Goal: Information Seeking & Learning: Check status

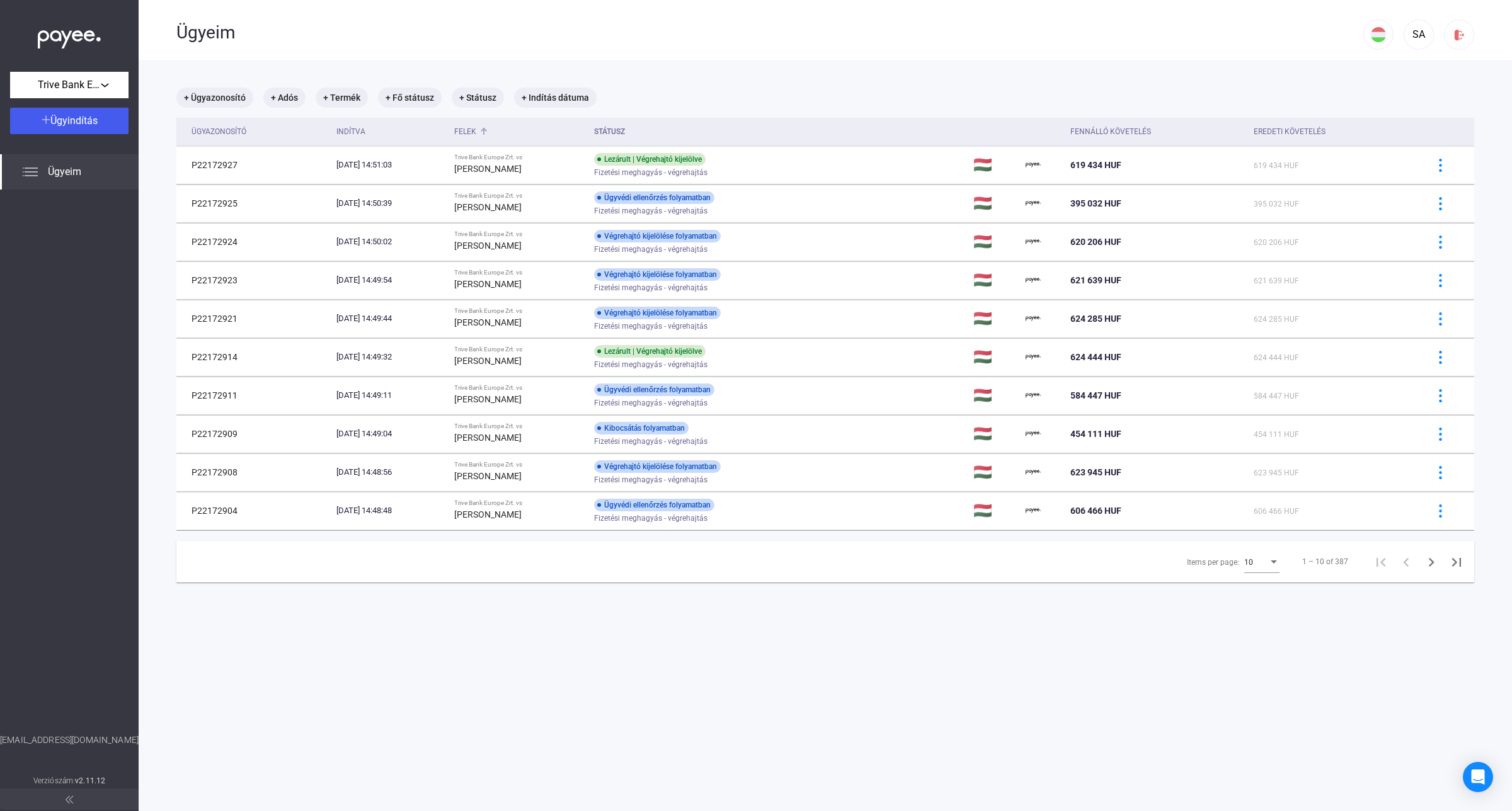
click at [471, 133] on div "Felek" at bounding box center [465, 131] width 22 height 15
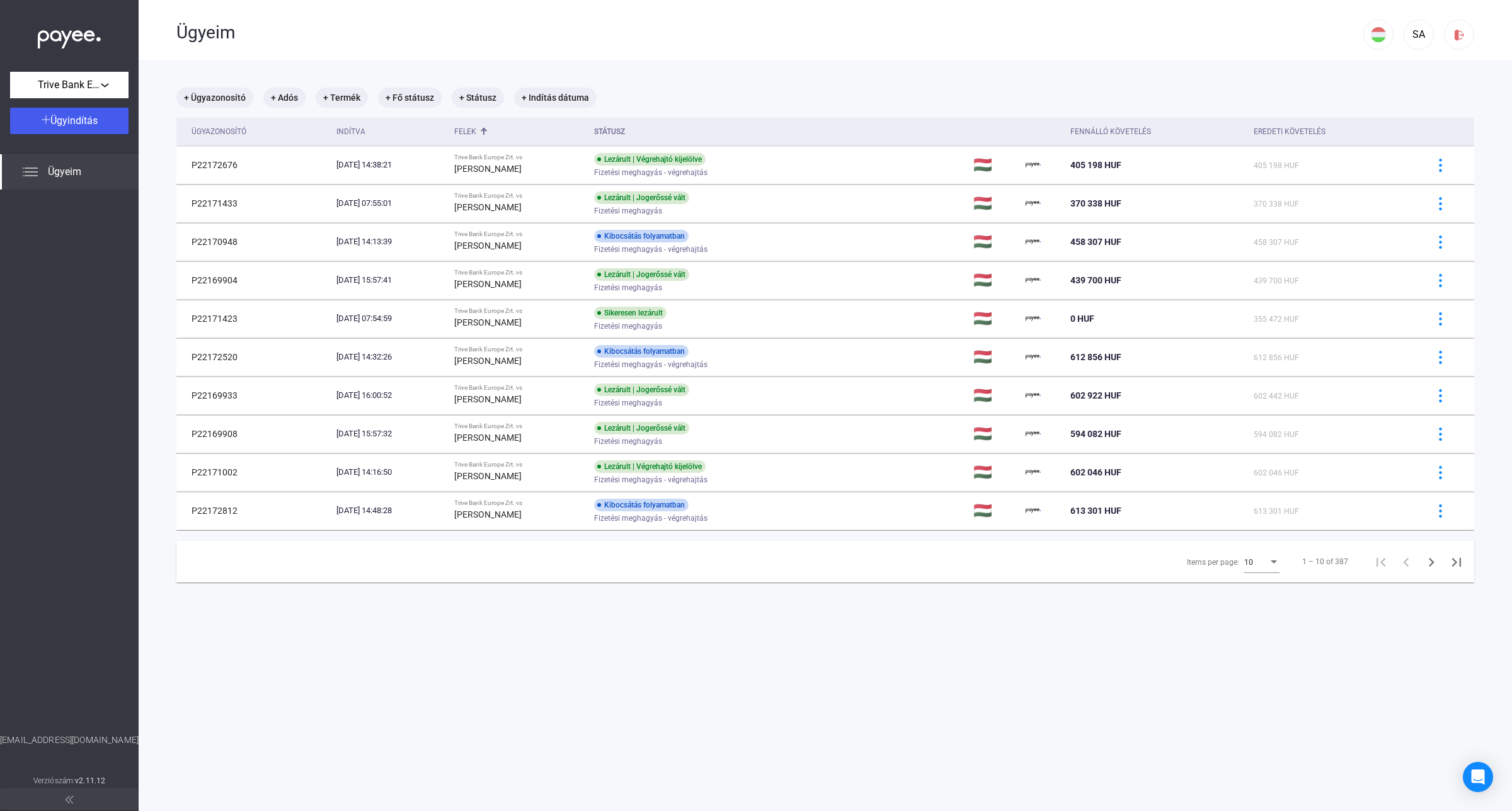
click at [1244, 564] on div "10" at bounding box center [1256, 562] width 24 height 15
click at [1247, 592] on span "25" at bounding box center [1251, 586] width 35 height 15
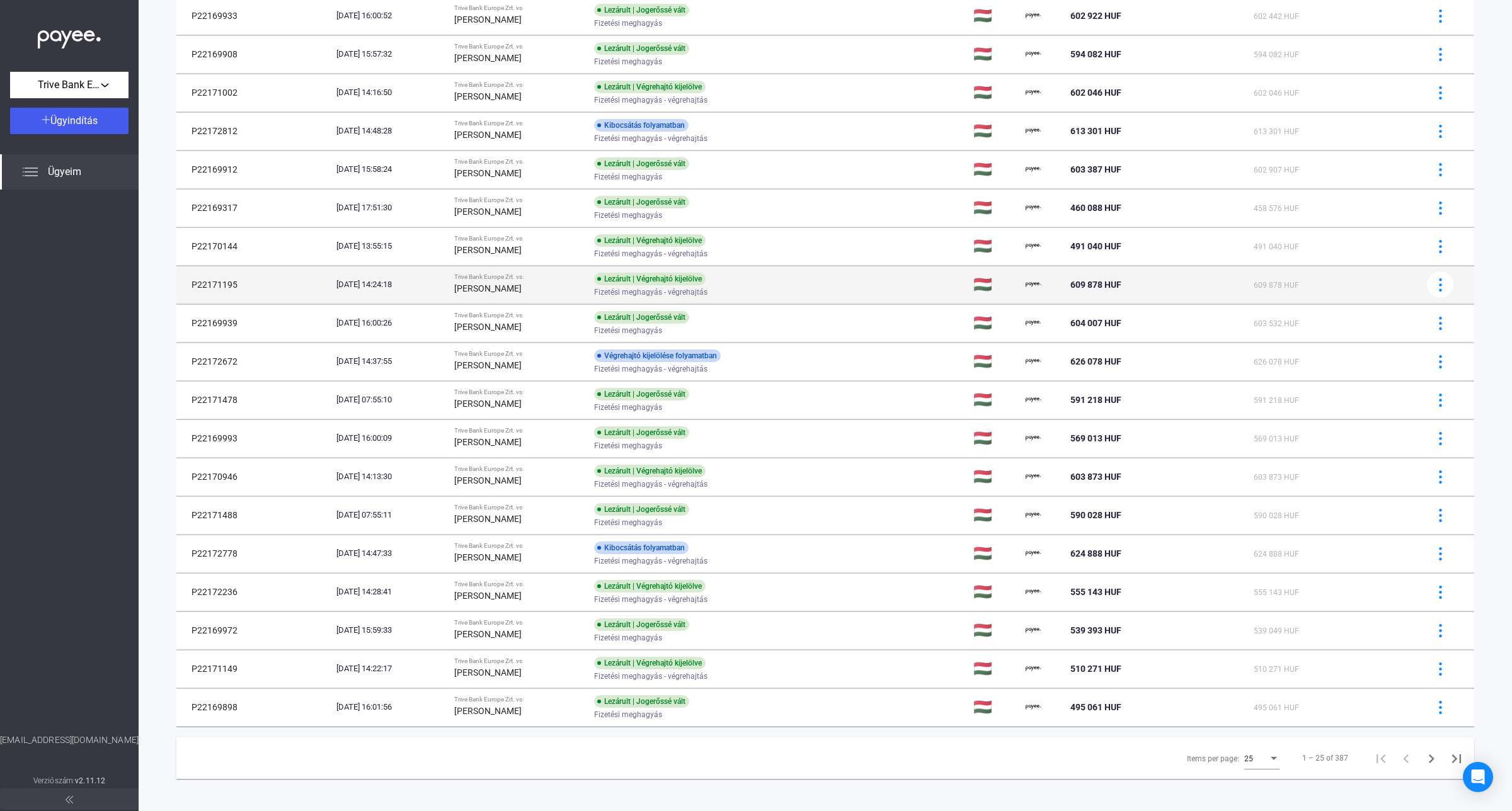
scroll to position [388, 0]
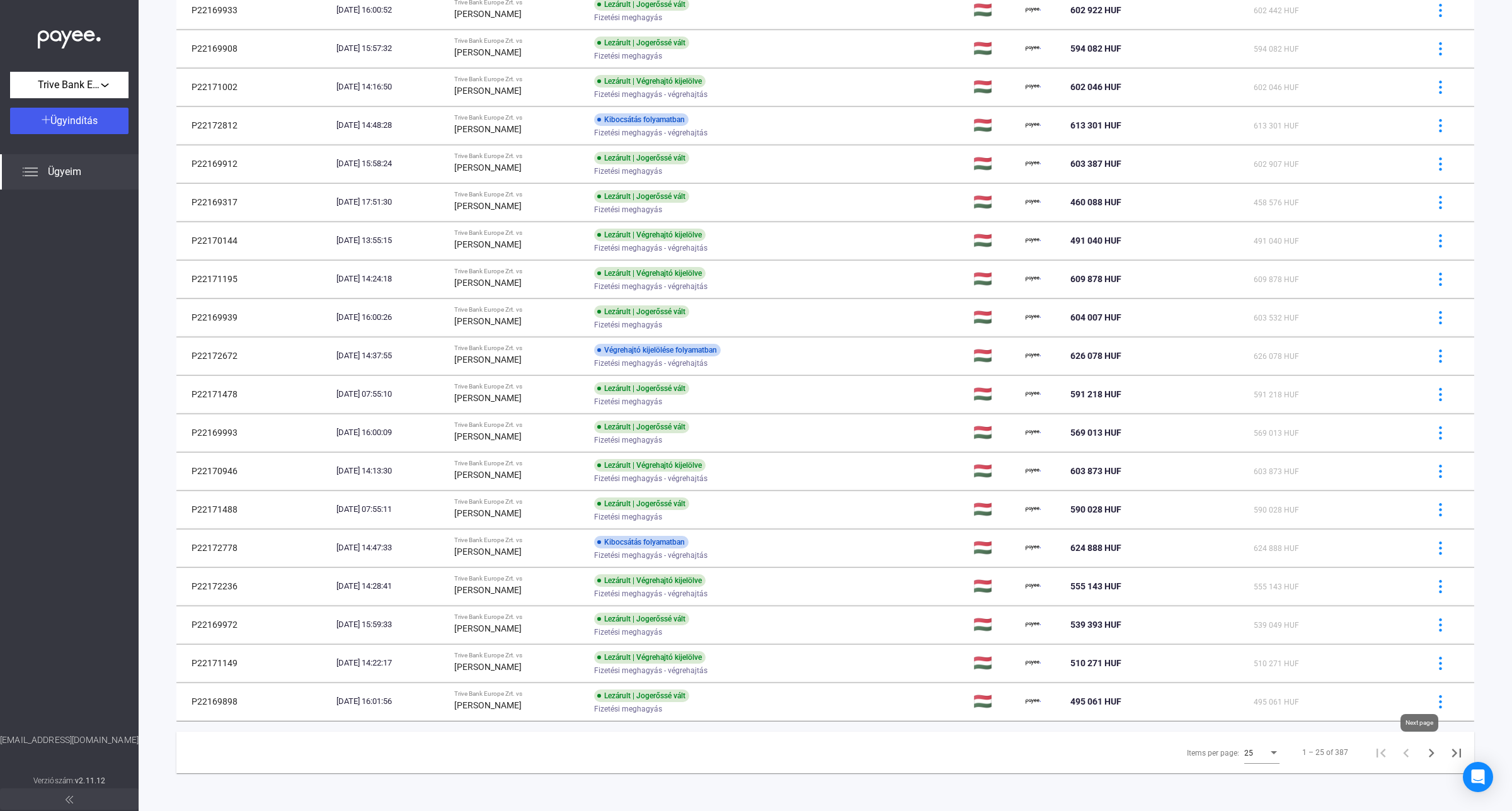
click at [1423, 754] on icon "Next page" at bounding box center [1431, 753] width 17 height 17
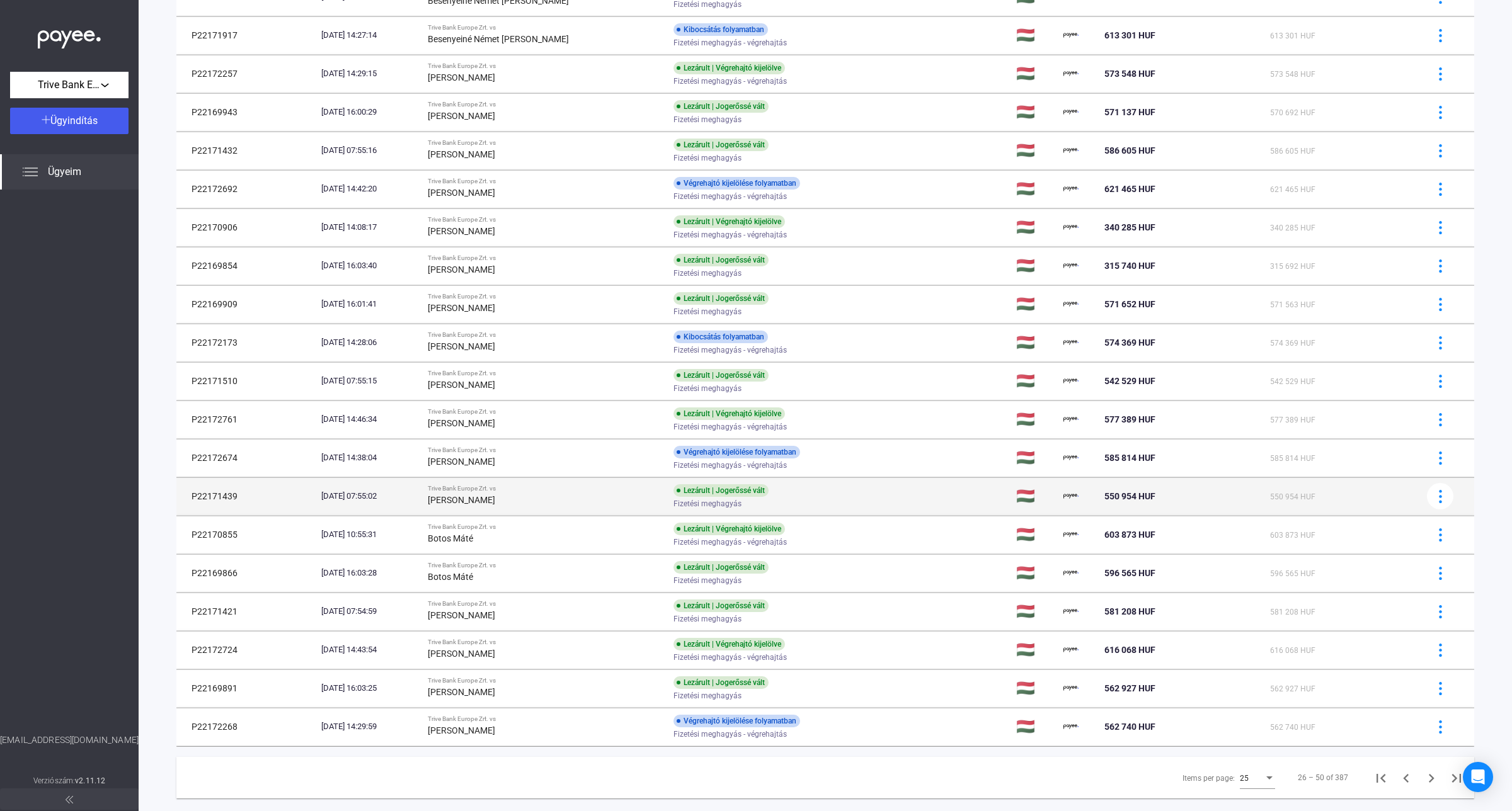
scroll to position [388, 0]
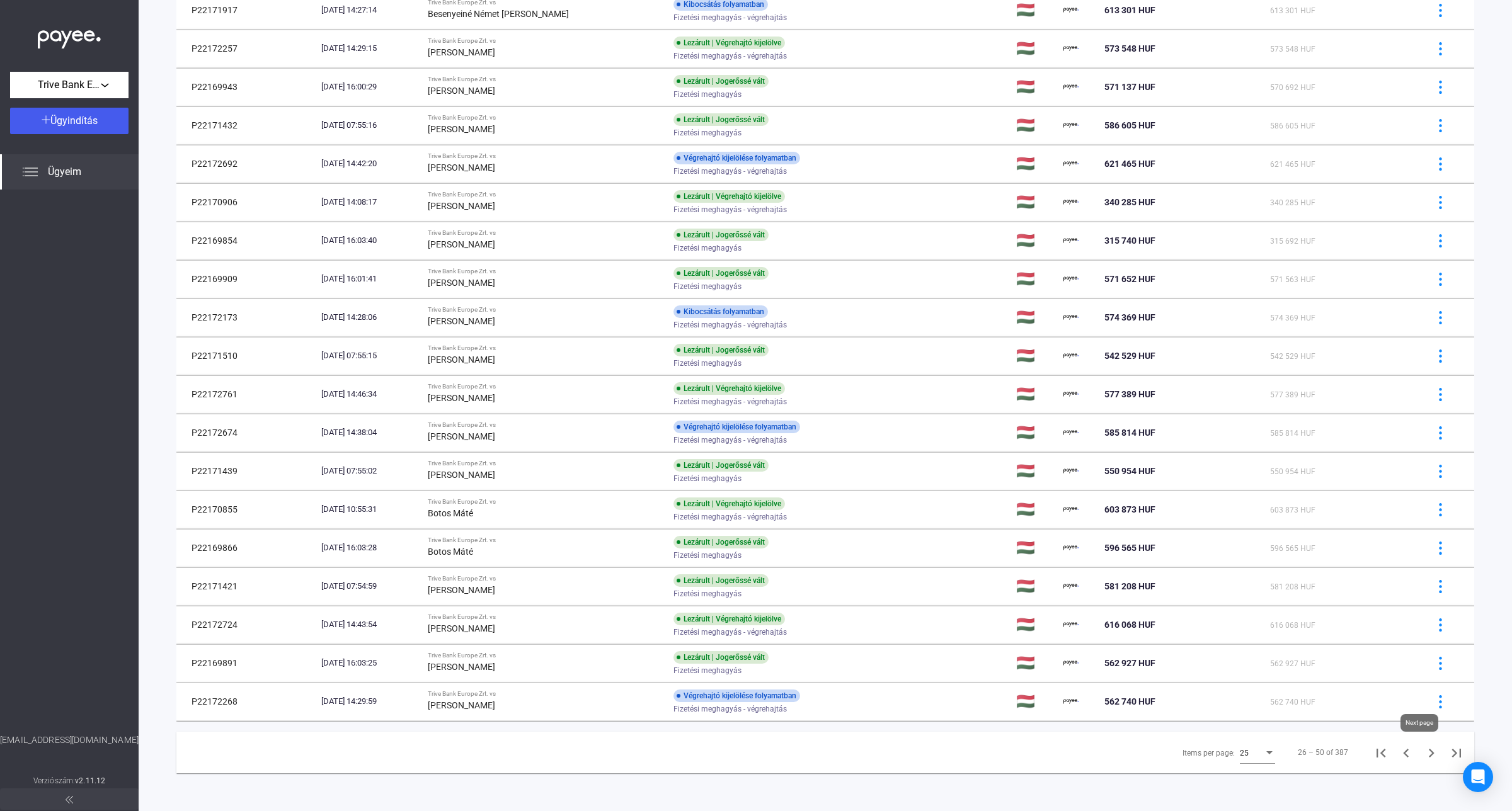
click at [1423, 747] on icon "Next page" at bounding box center [1431, 753] width 17 height 17
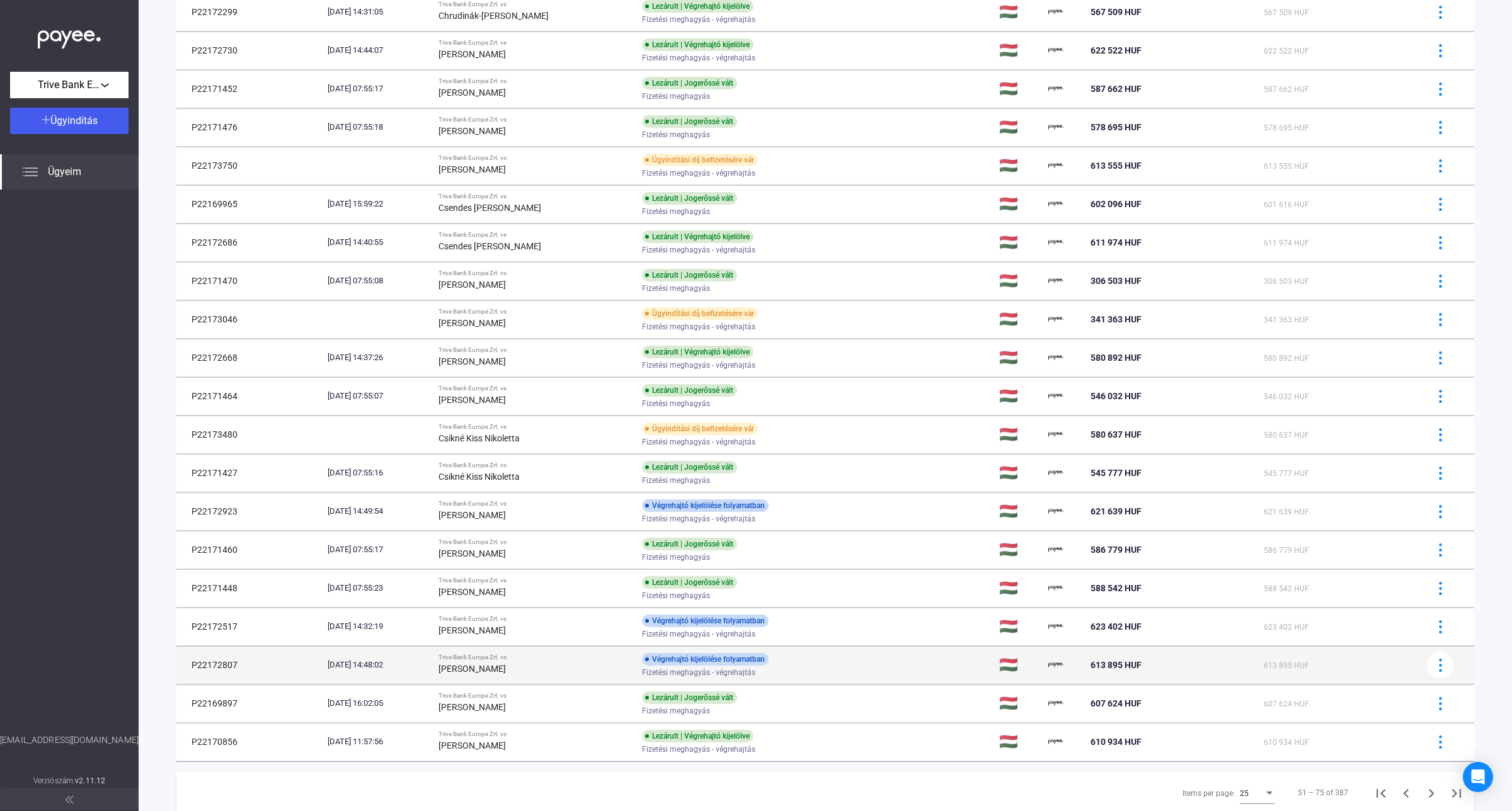
scroll to position [388, 0]
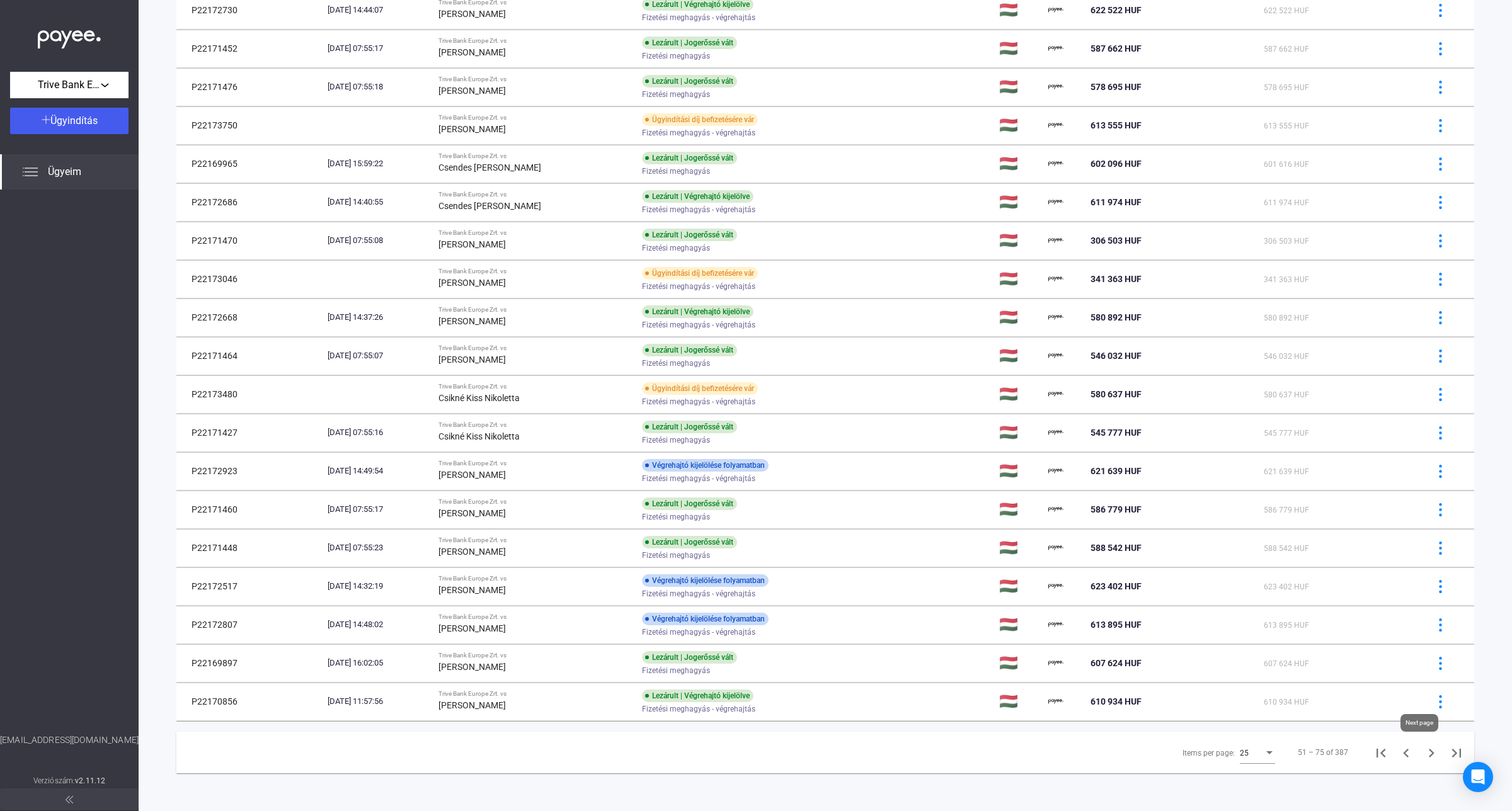
click at [1423, 754] on icon "Next page" at bounding box center [1431, 753] width 17 height 17
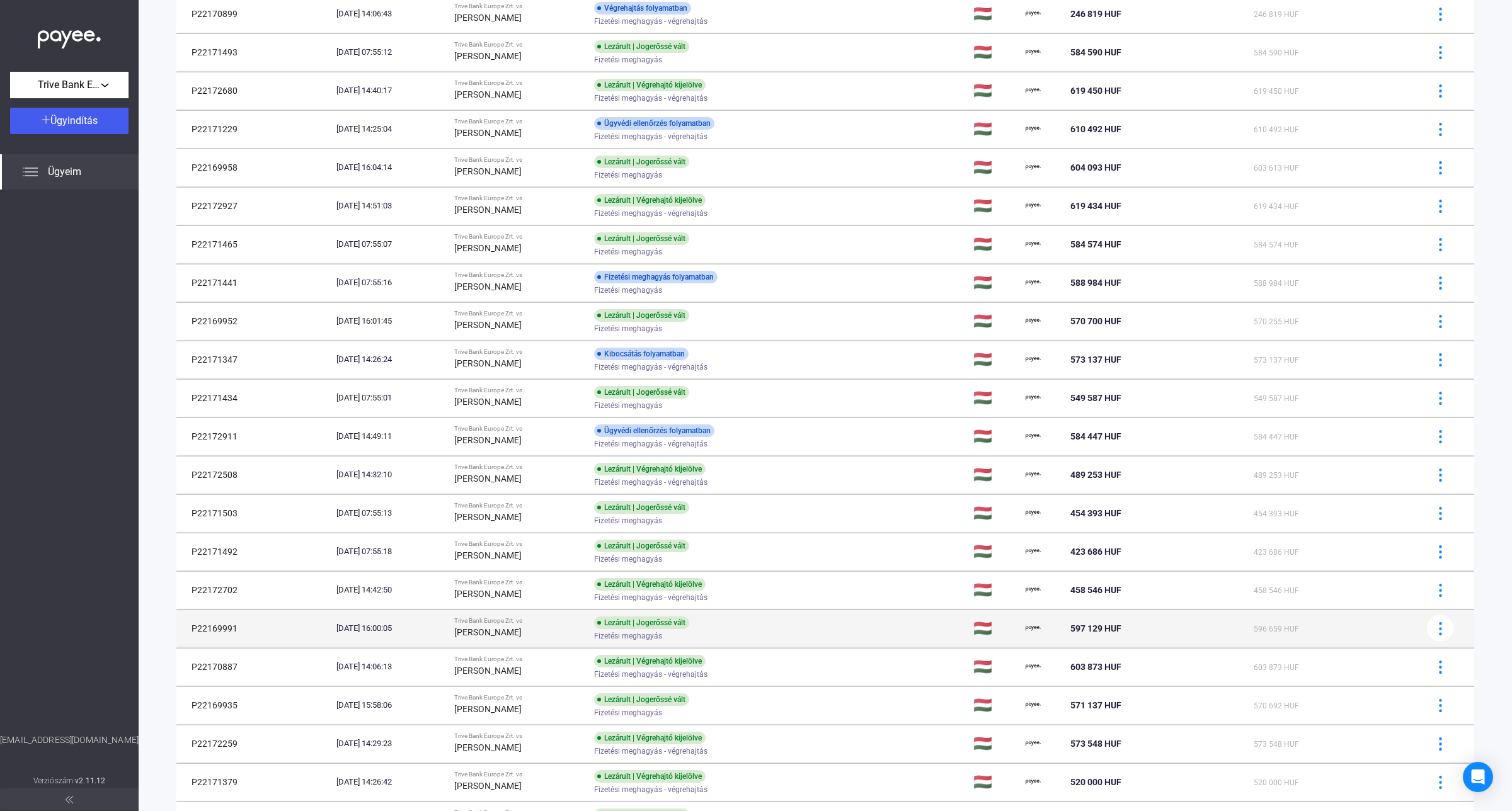
scroll to position [388, 0]
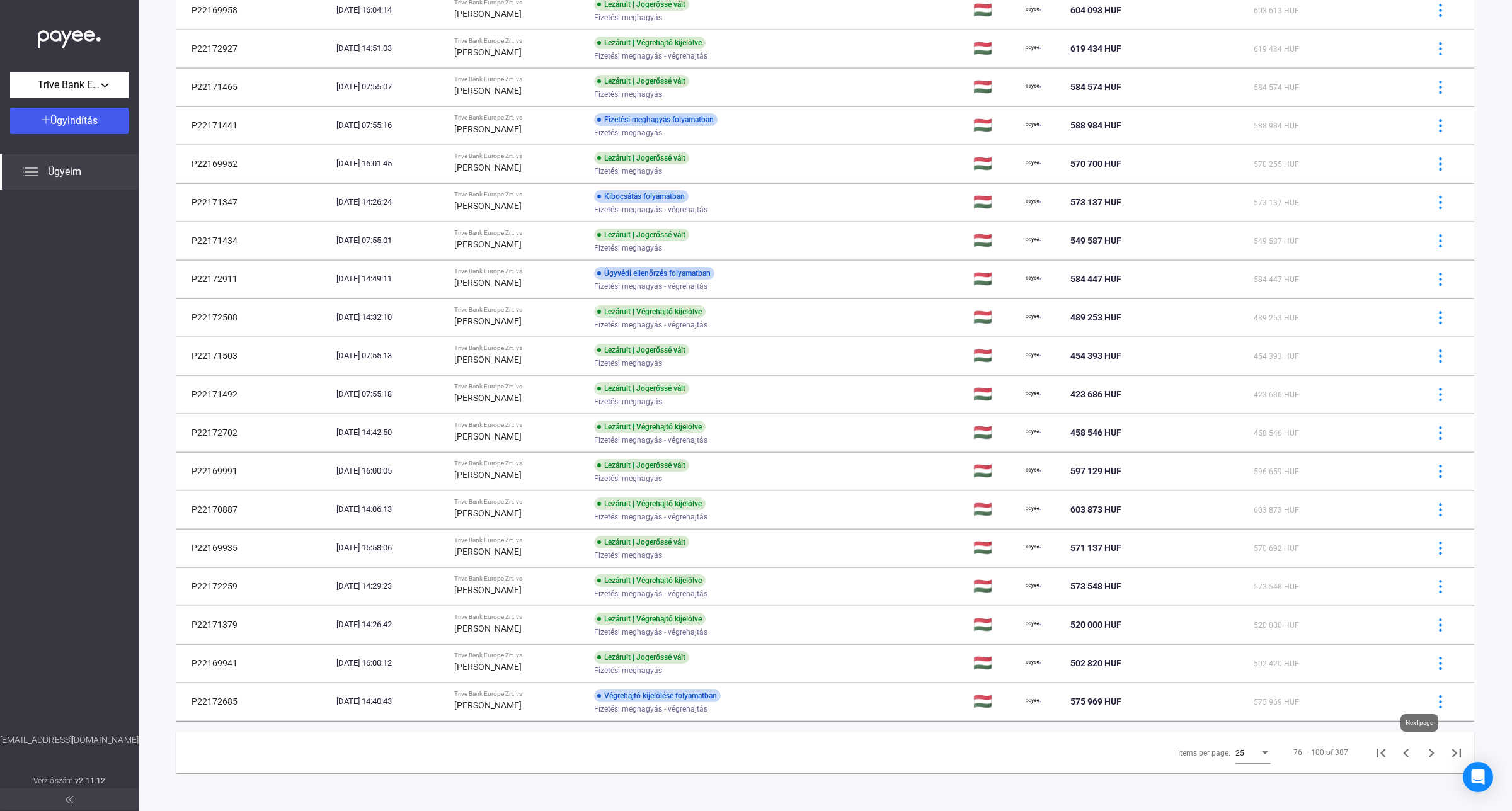
click at [1423, 754] on icon "Next page" at bounding box center [1431, 753] width 17 height 17
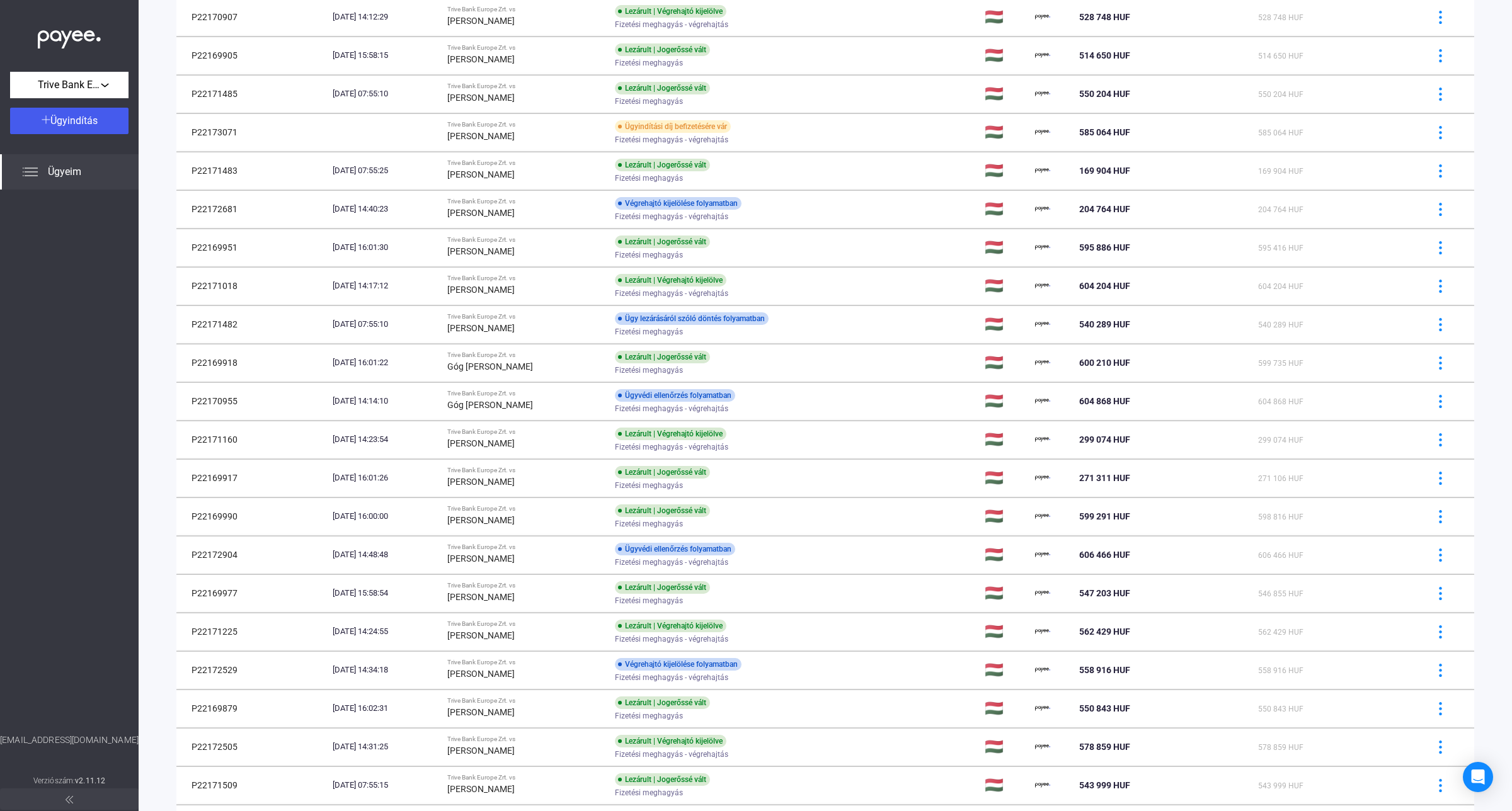
scroll to position [375, 0]
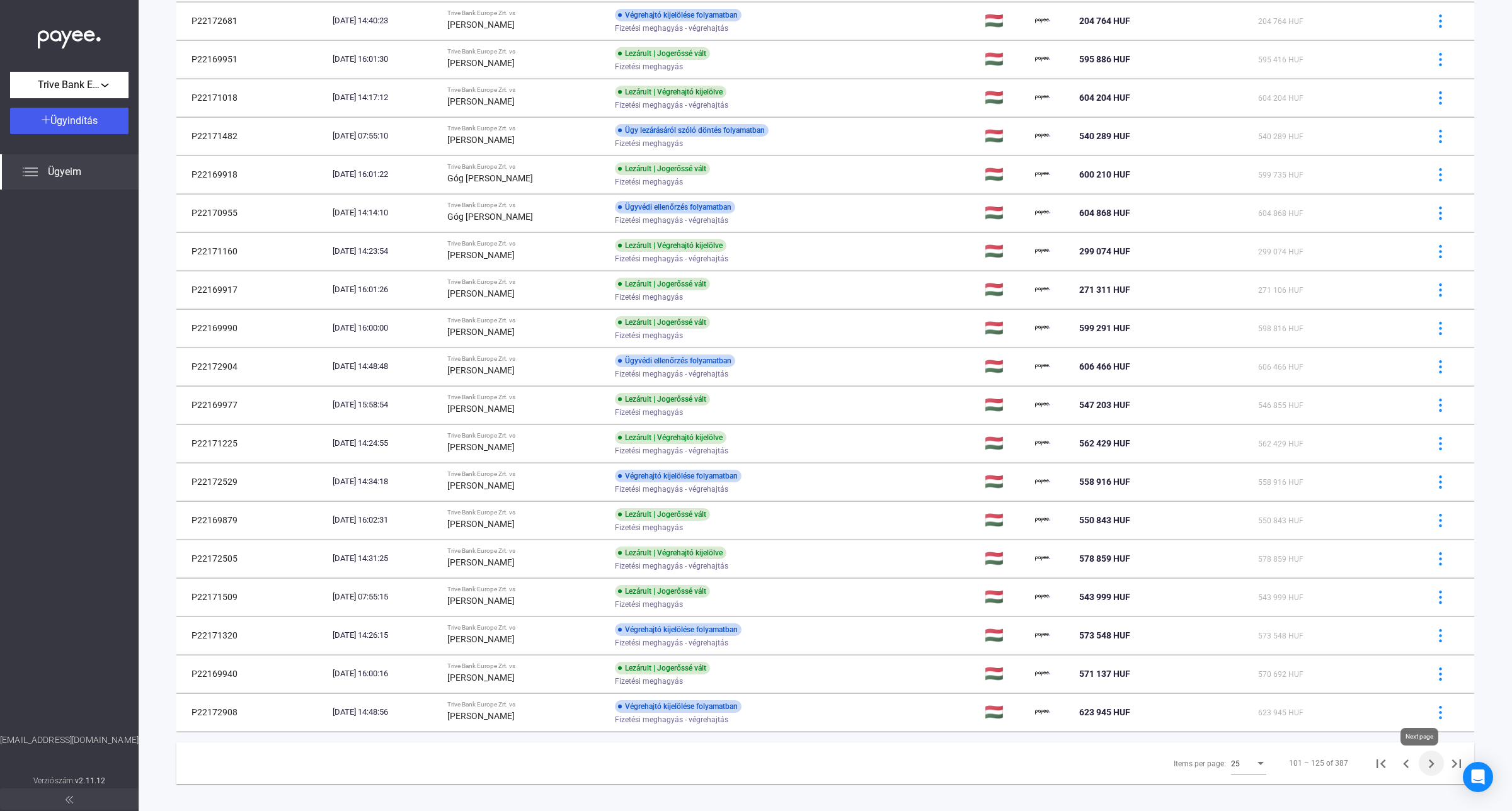
click at [1428, 766] on icon "Next page" at bounding box center [1431, 764] width 6 height 9
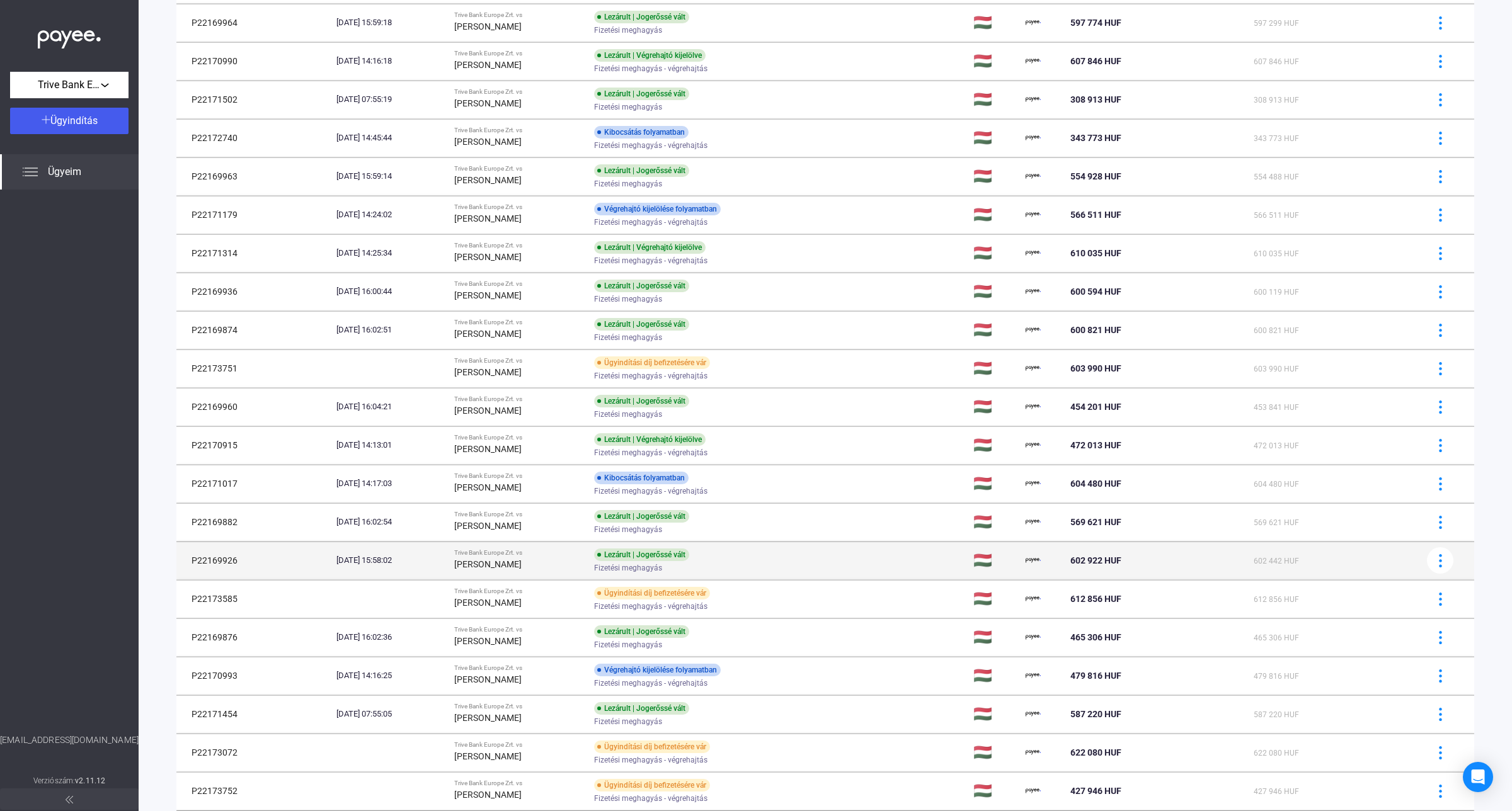
scroll to position [388, 0]
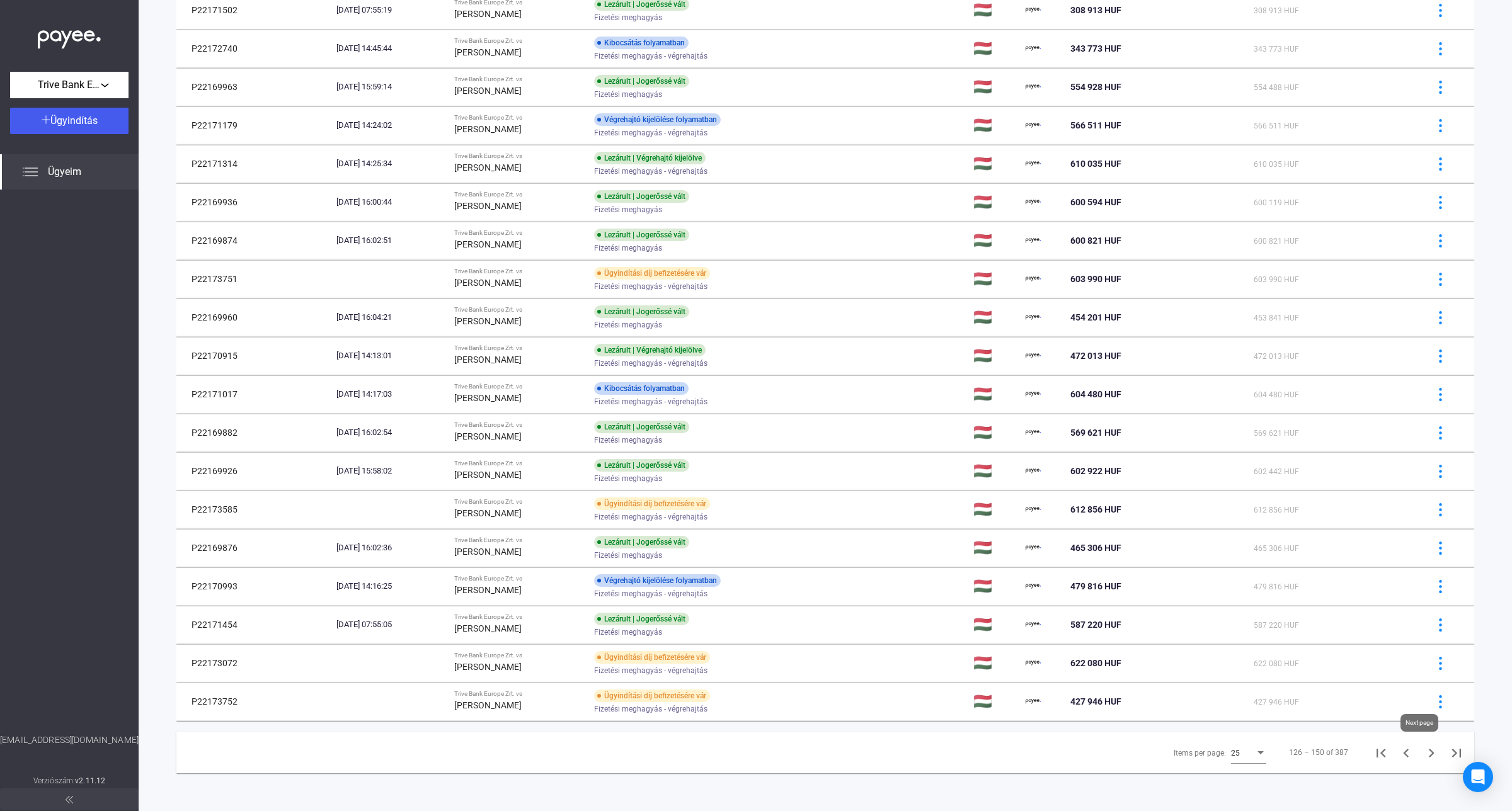
click at [1423, 750] on icon "Next page" at bounding box center [1431, 753] width 17 height 17
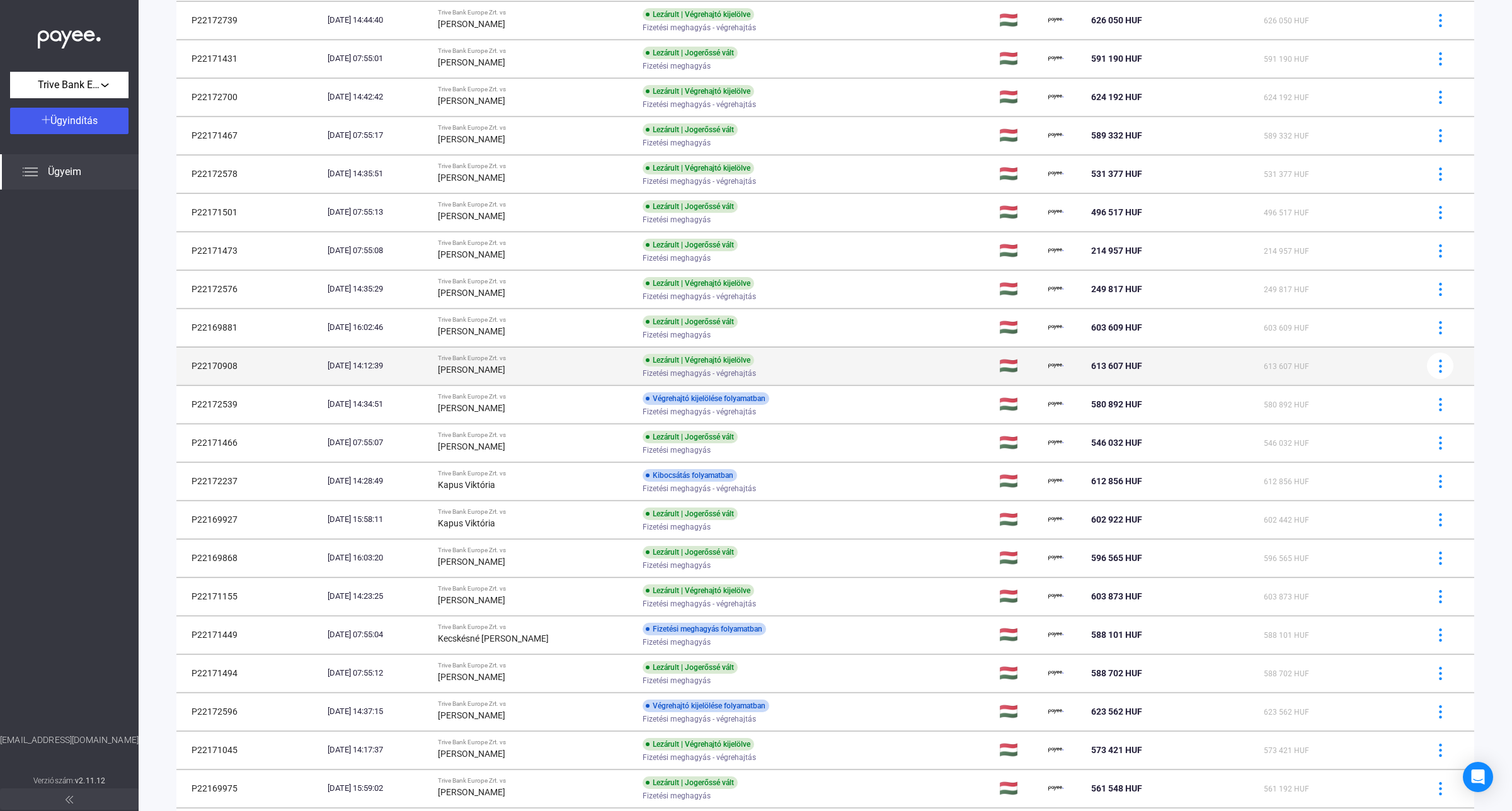
scroll to position [375, 0]
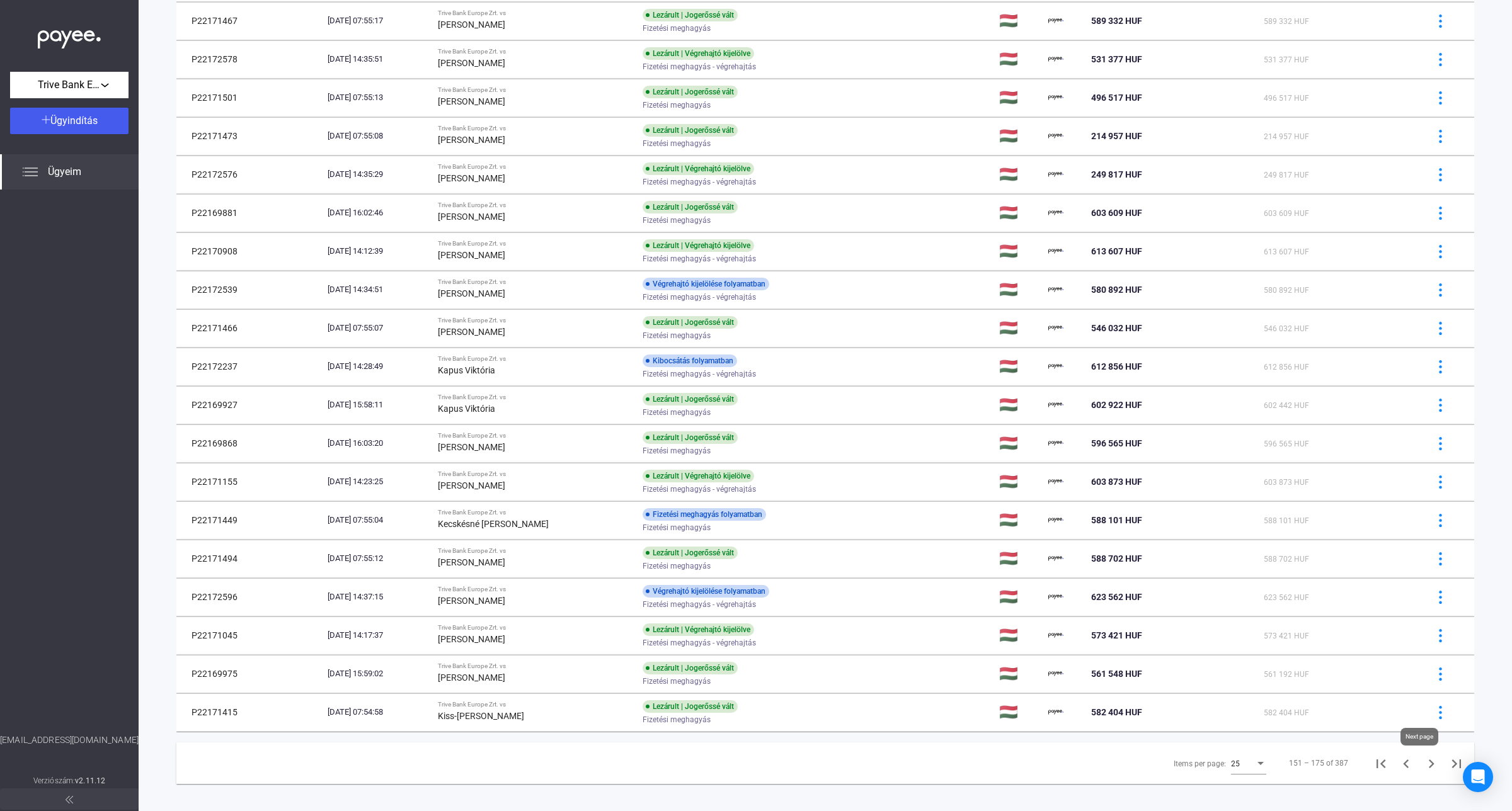
click at [1425, 766] on icon "Next page" at bounding box center [1431, 763] width 17 height 17
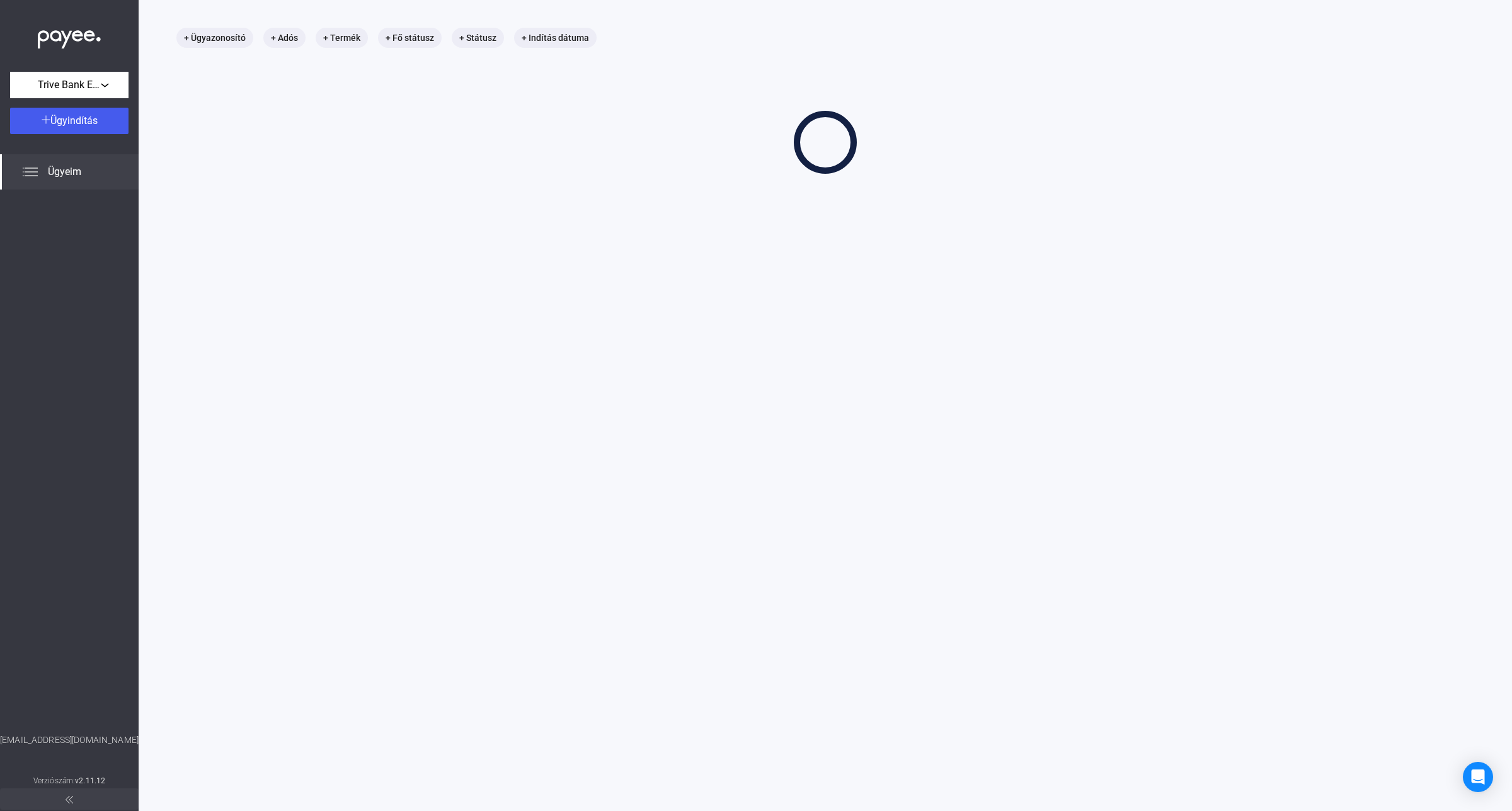
scroll to position [60, 0]
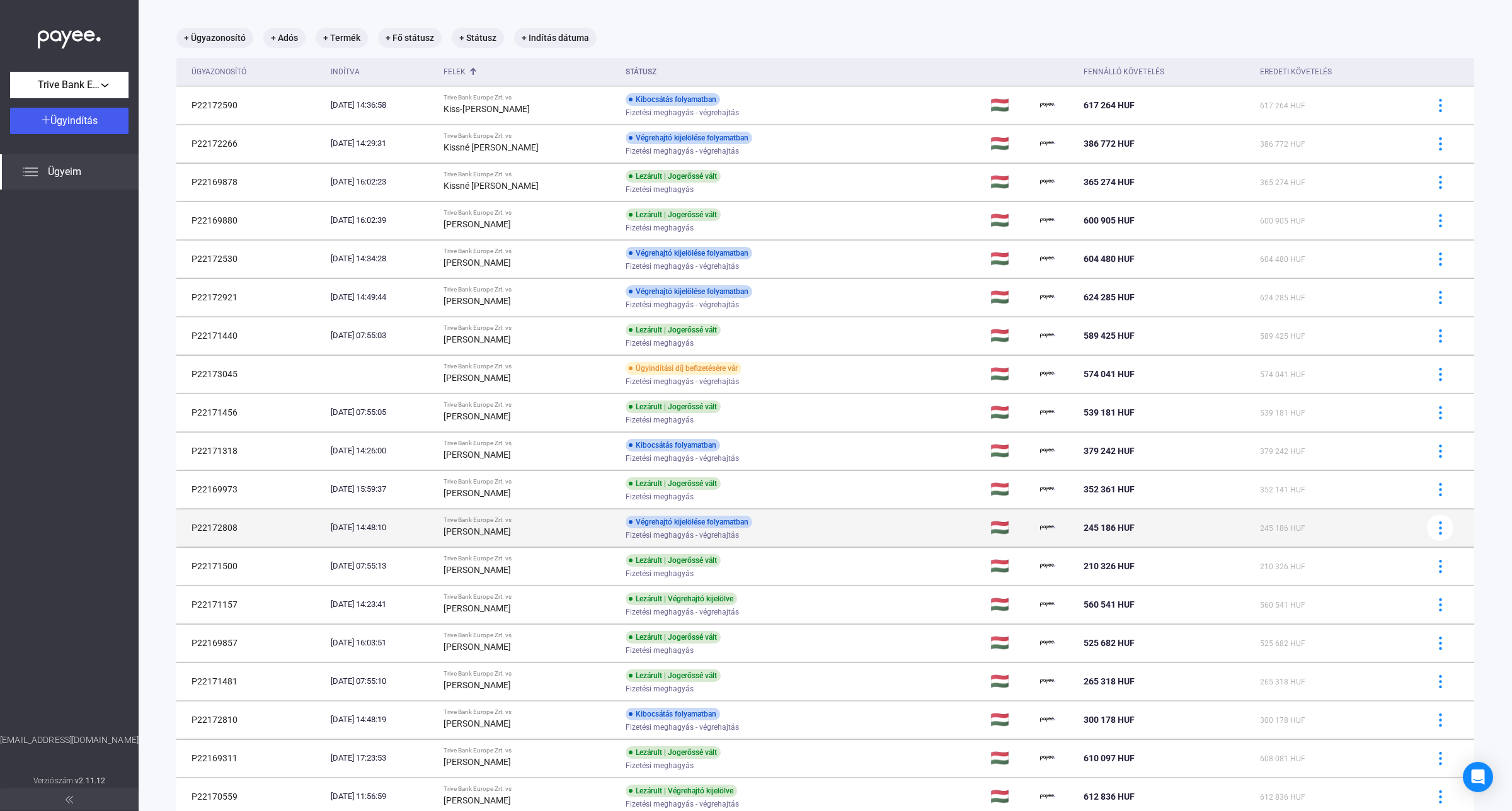
click at [553, 529] on div "[PERSON_NAME]" at bounding box center [530, 531] width 172 height 15
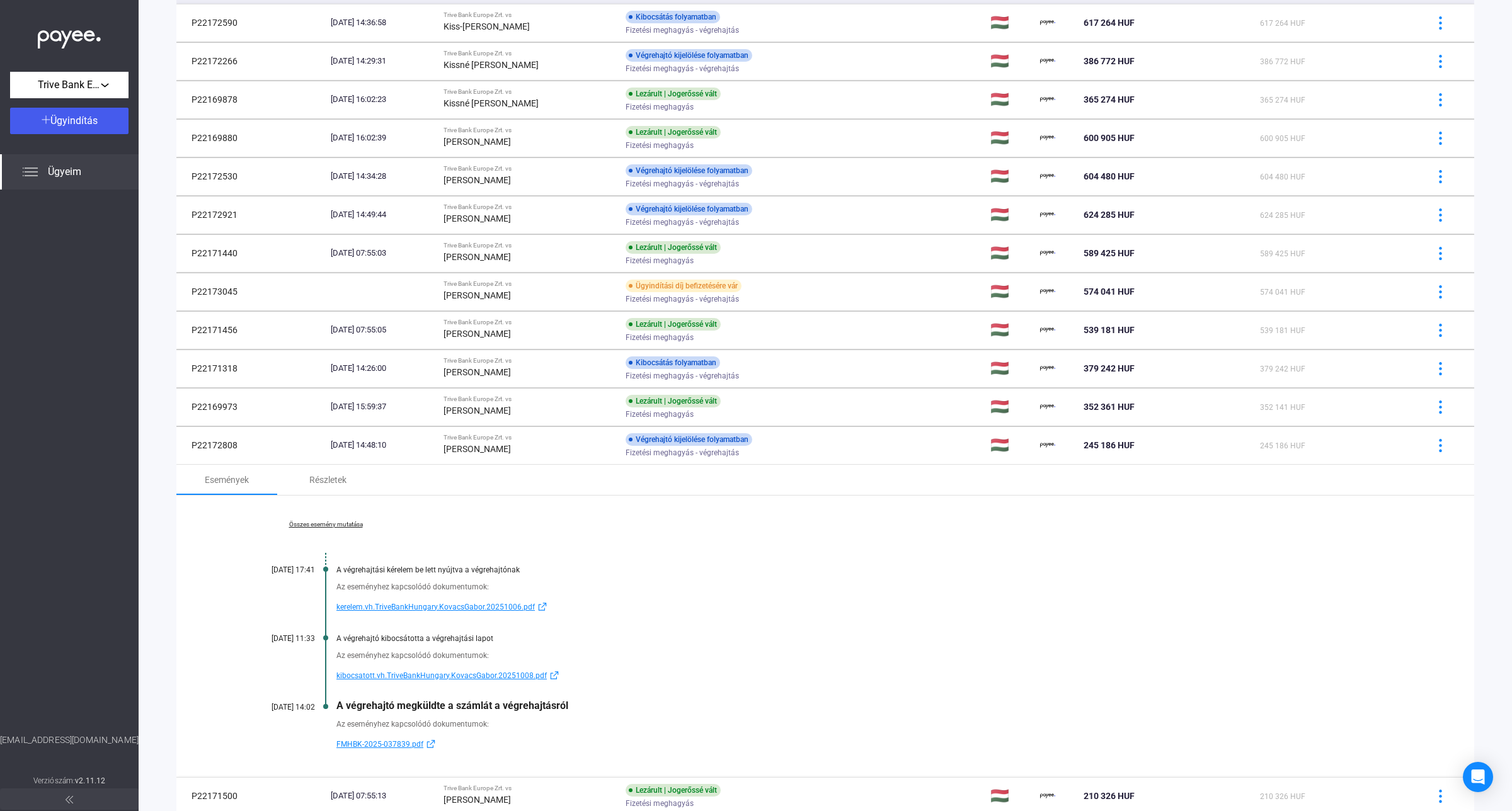
scroll to position [296, 0]
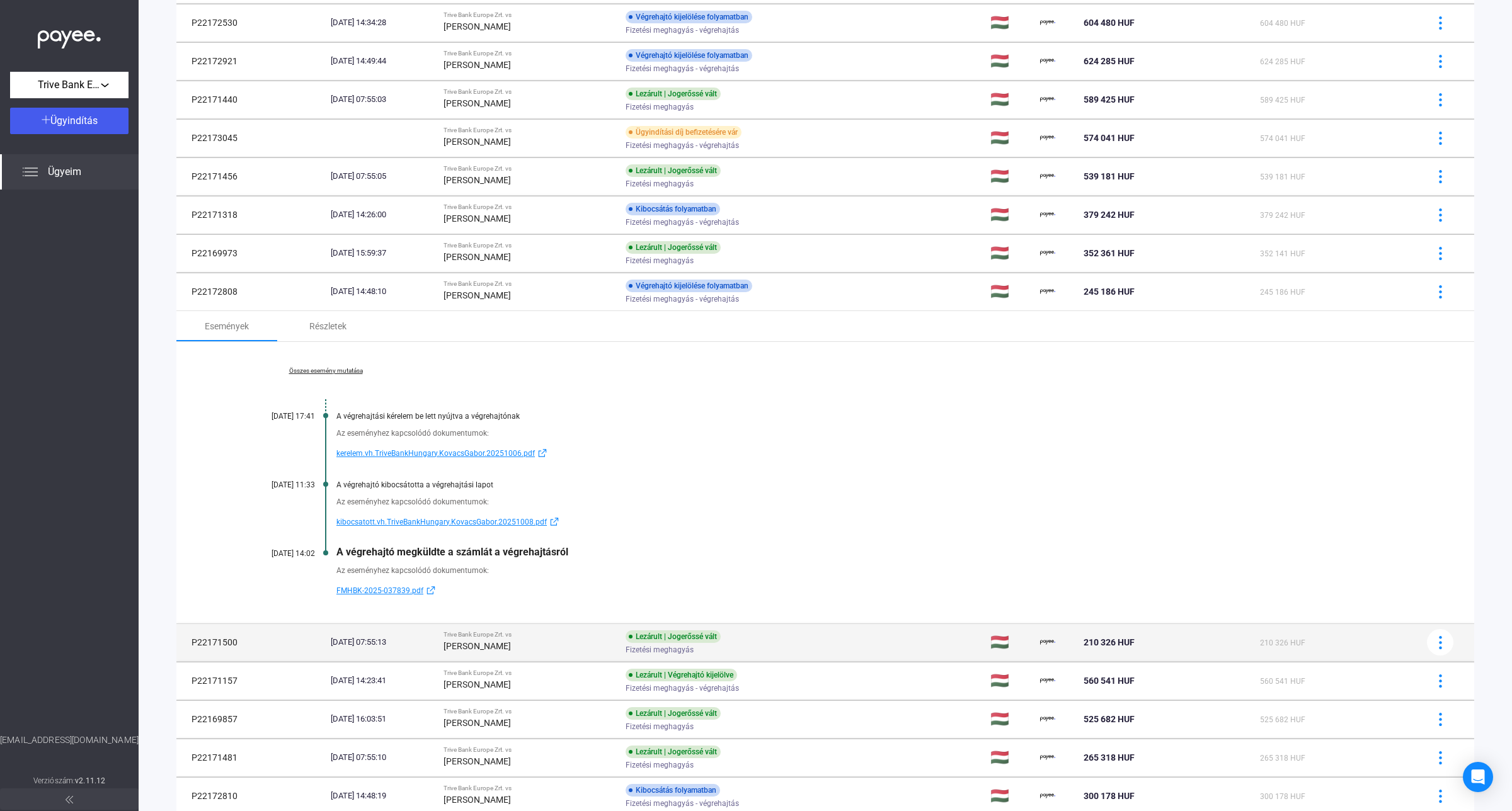
click at [511, 649] on strong "[PERSON_NAME]" at bounding box center [477, 646] width 67 height 10
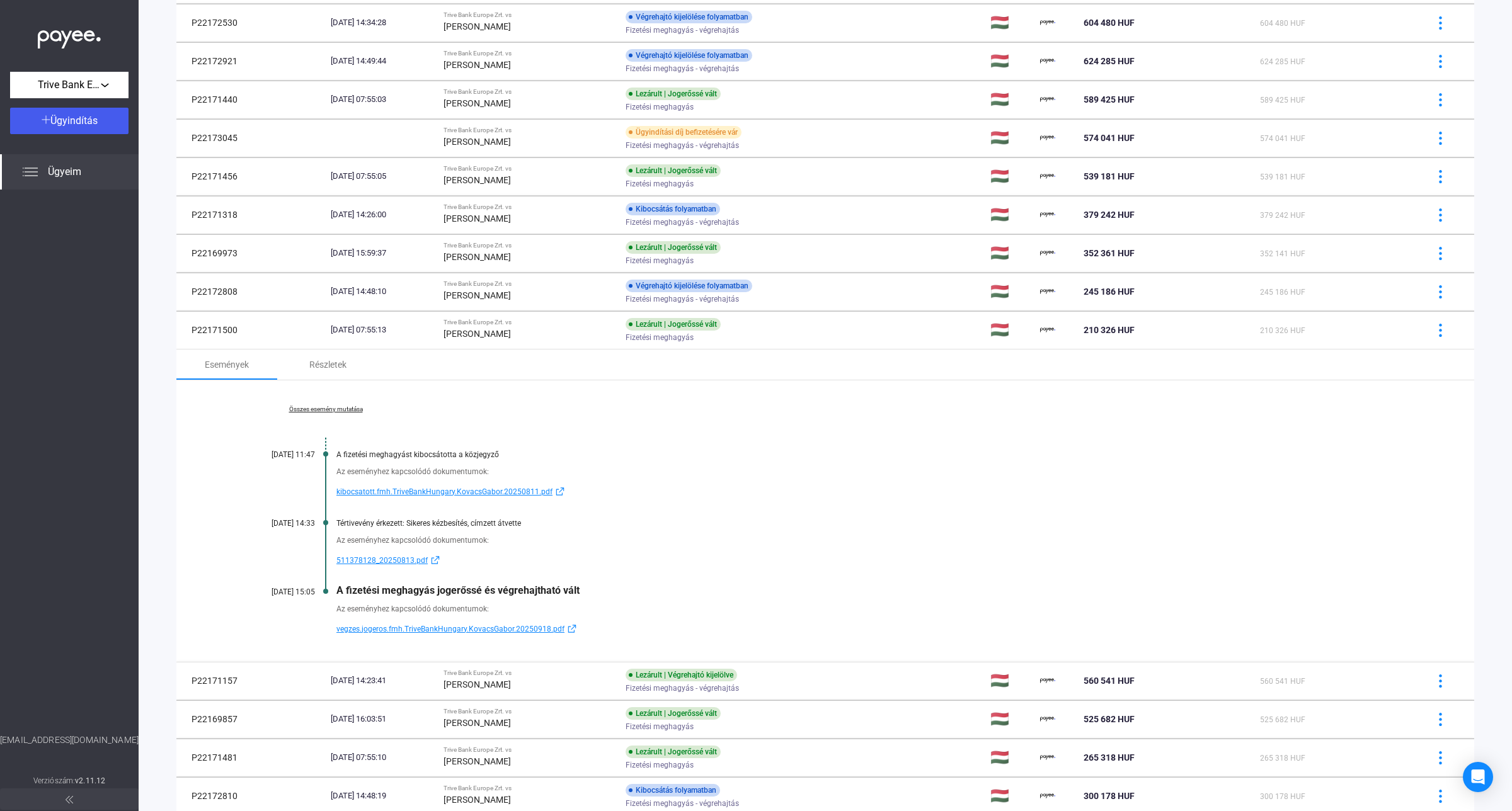
click at [382, 492] on span "kibocsatott.fmh.TriveBankHungary.KovacsGabor.20250811.pdf" at bounding box center [445, 491] width 216 height 15
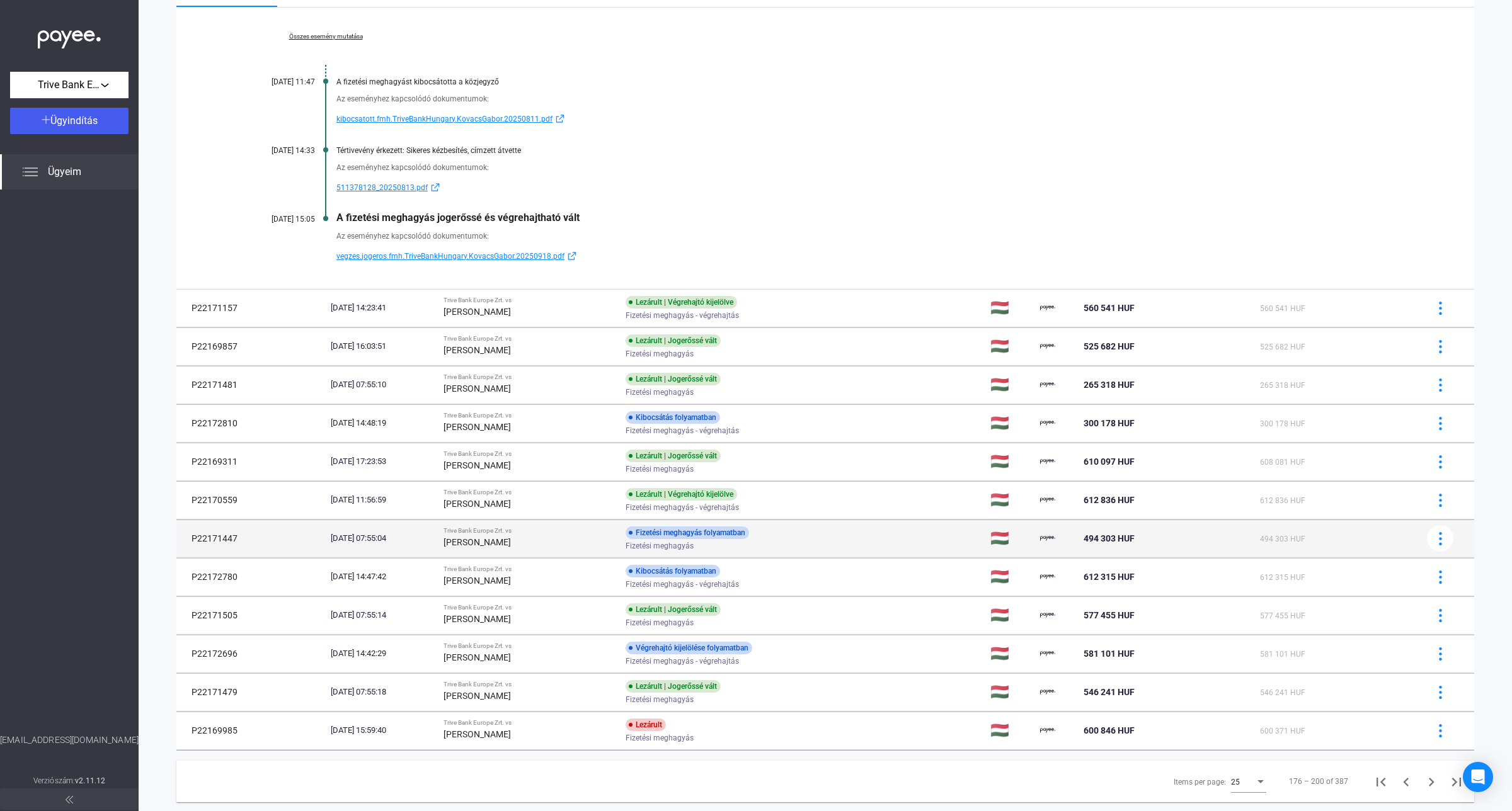
scroll to position [701, 0]
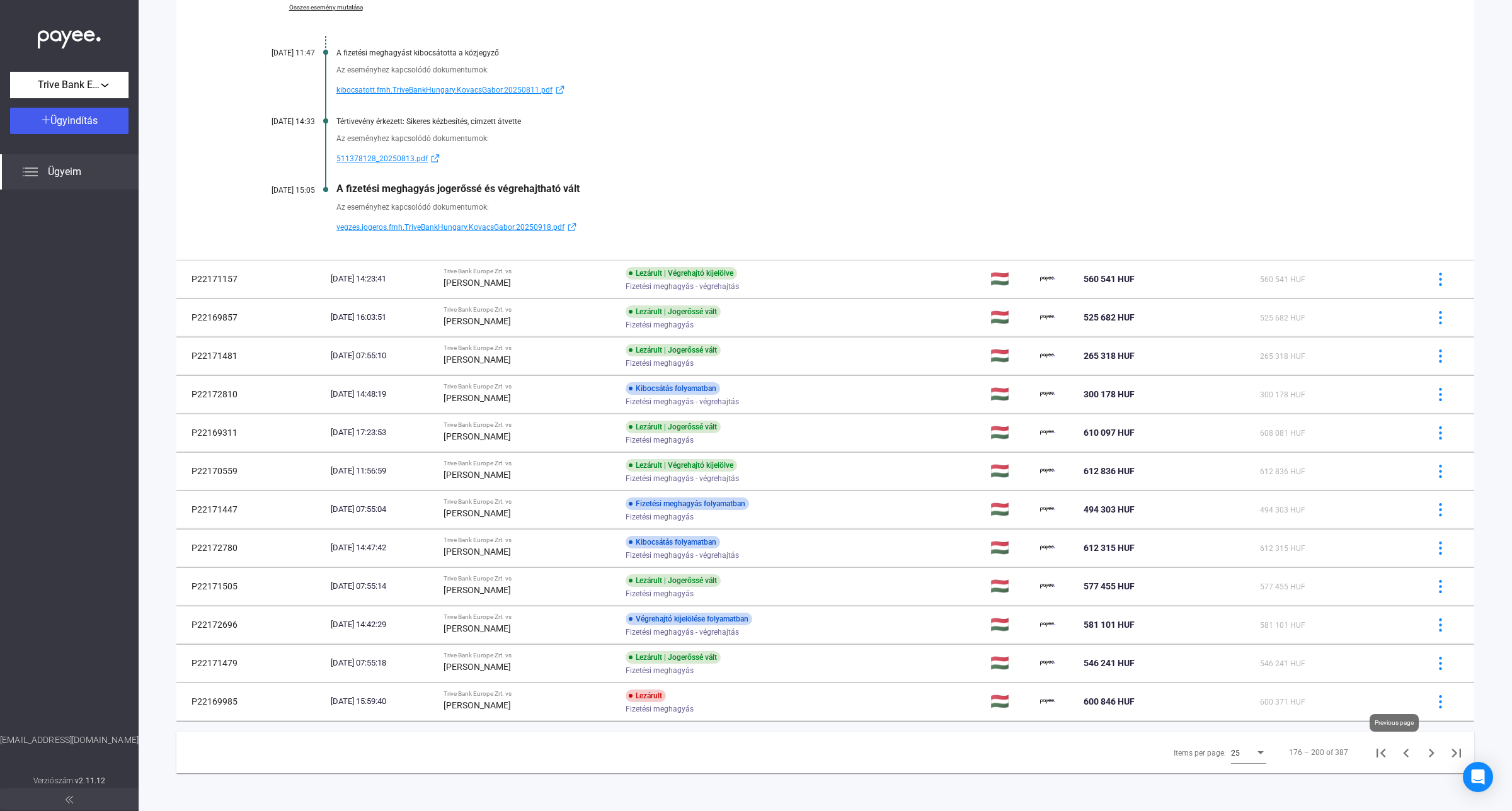
click at [1397, 753] on icon "Previous page" at bounding box center [1406, 753] width 17 height 17
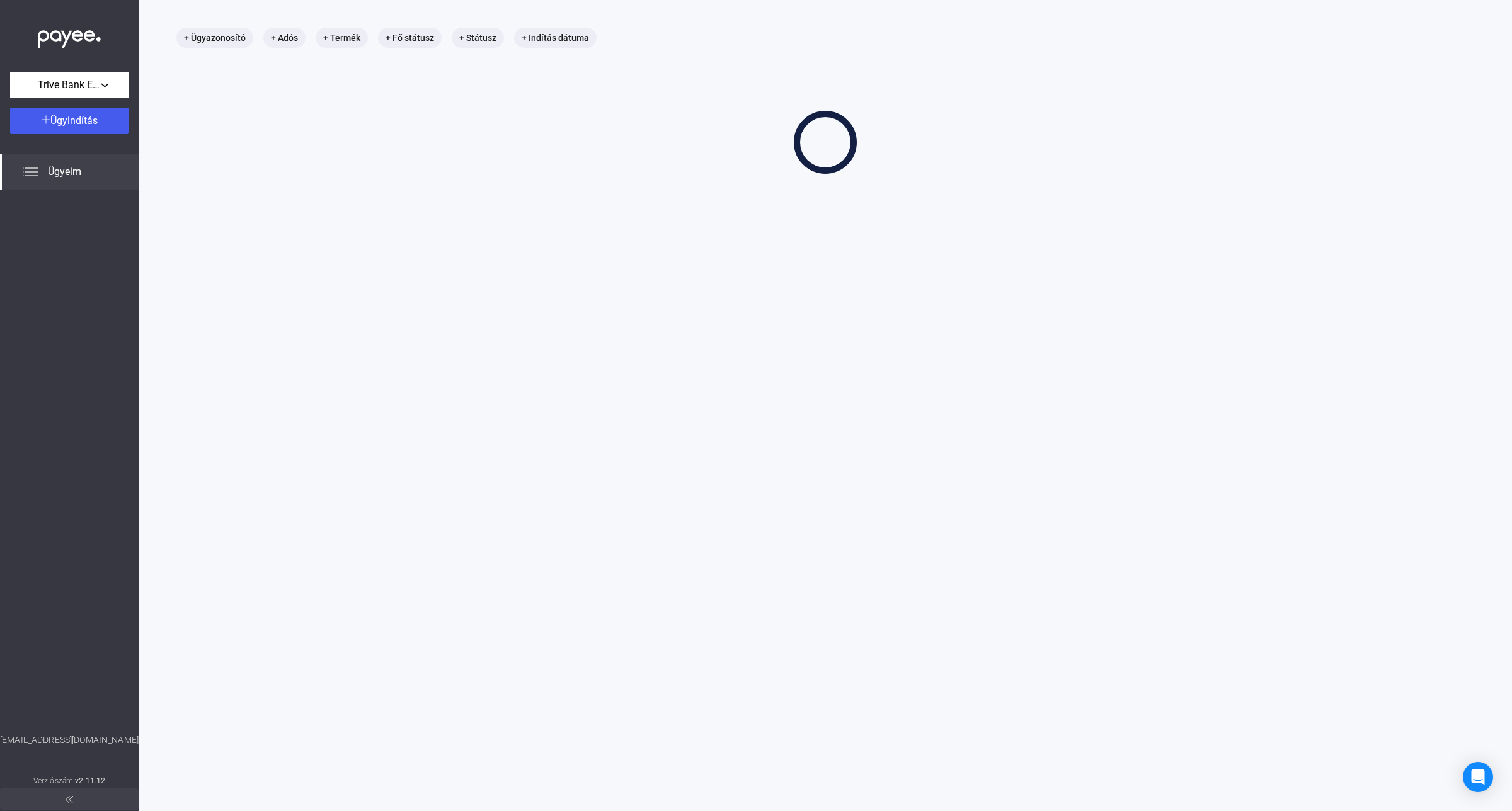
scroll to position [60, 0]
